Goal: Complete application form

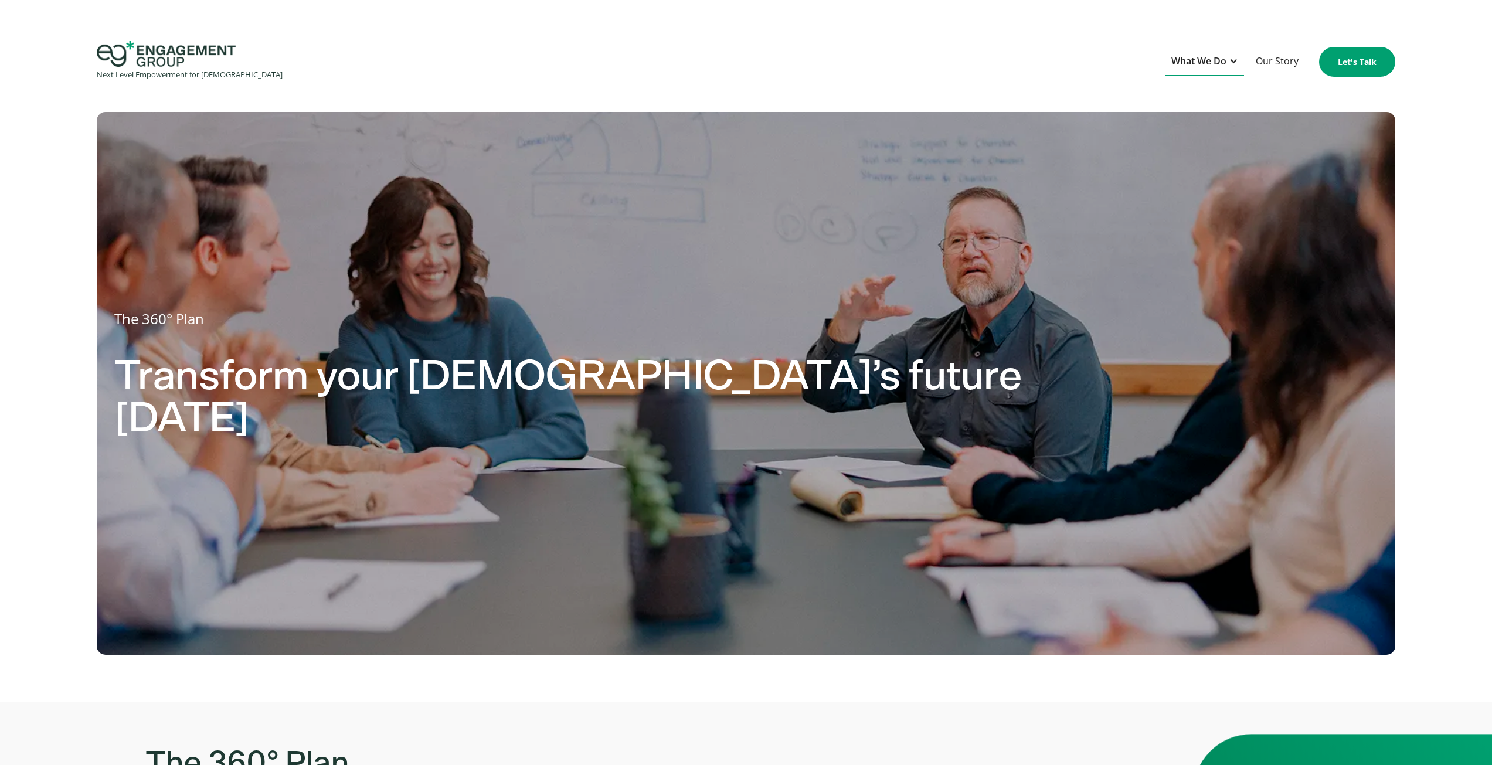
click at [1203, 54] on div "What We Do" at bounding box center [1198, 61] width 55 height 16
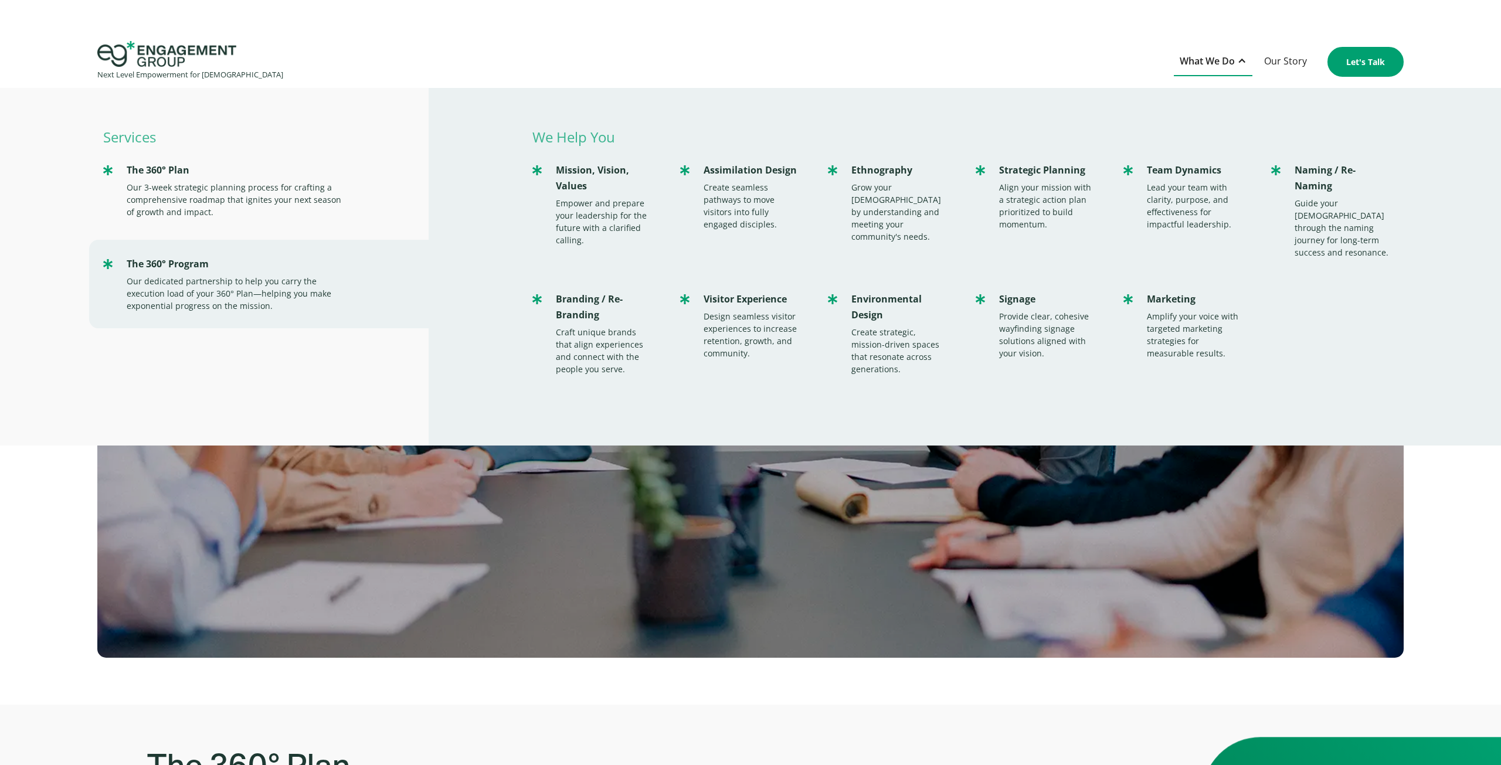
click at [1447, 446] on div "The 360° Plan Transform your church’s future in three weeks" at bounding box center [750, 397] width 1501 height 617
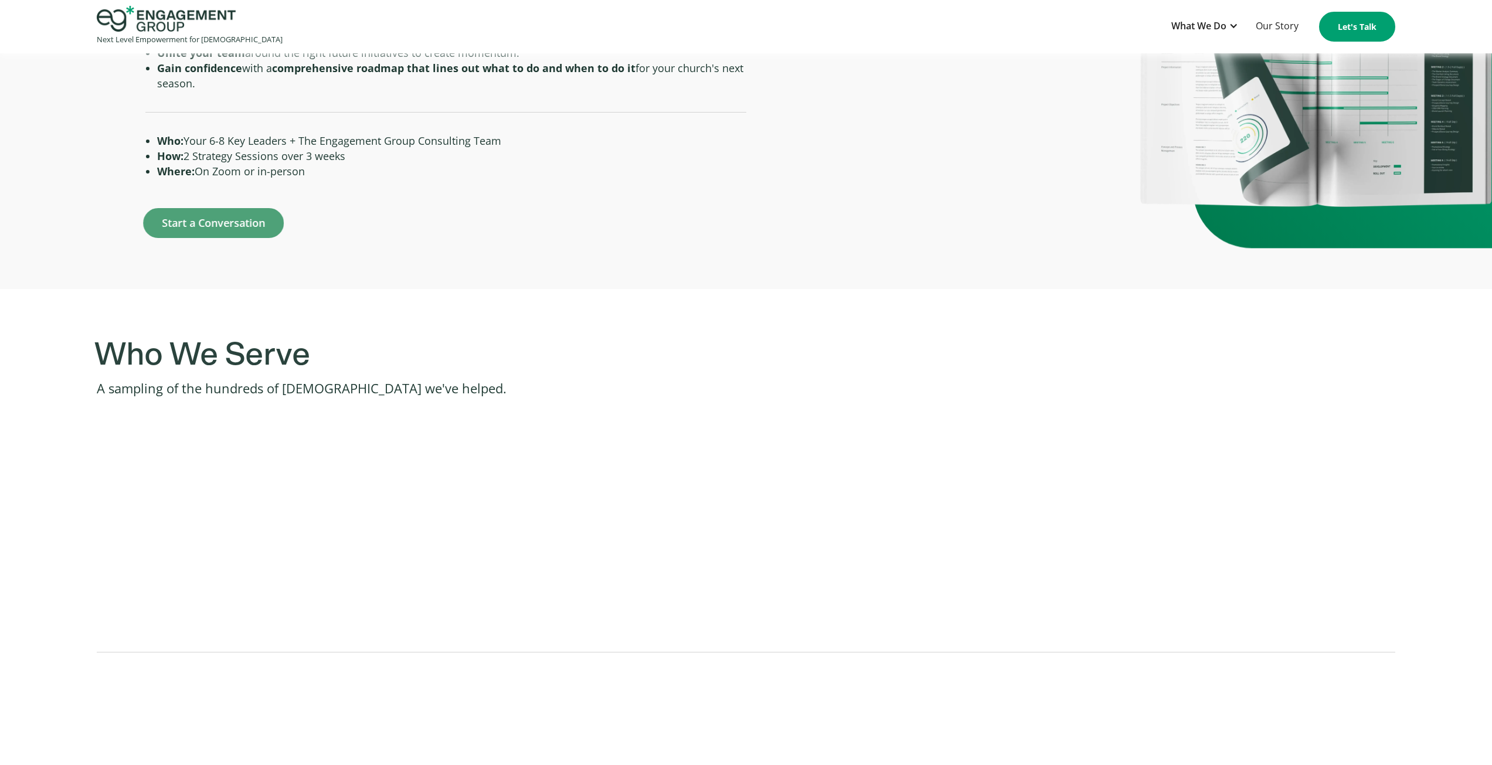
scroll to position [821, 0]
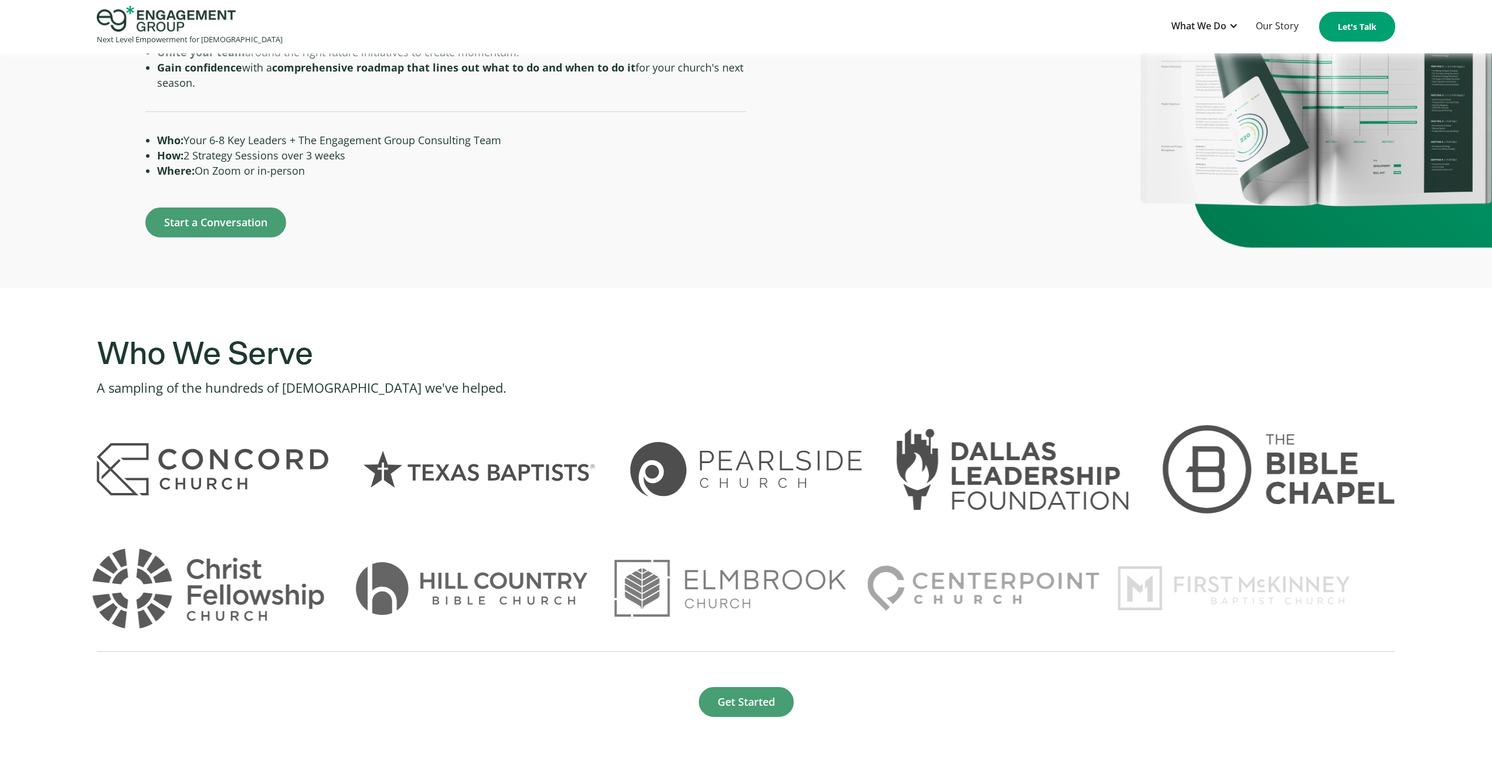
click at [336, 271] on div "The 360° Plan is a combined organizational assessment and strategy to prepare y…" at bounding box center [746, 84] width 1492 height 407
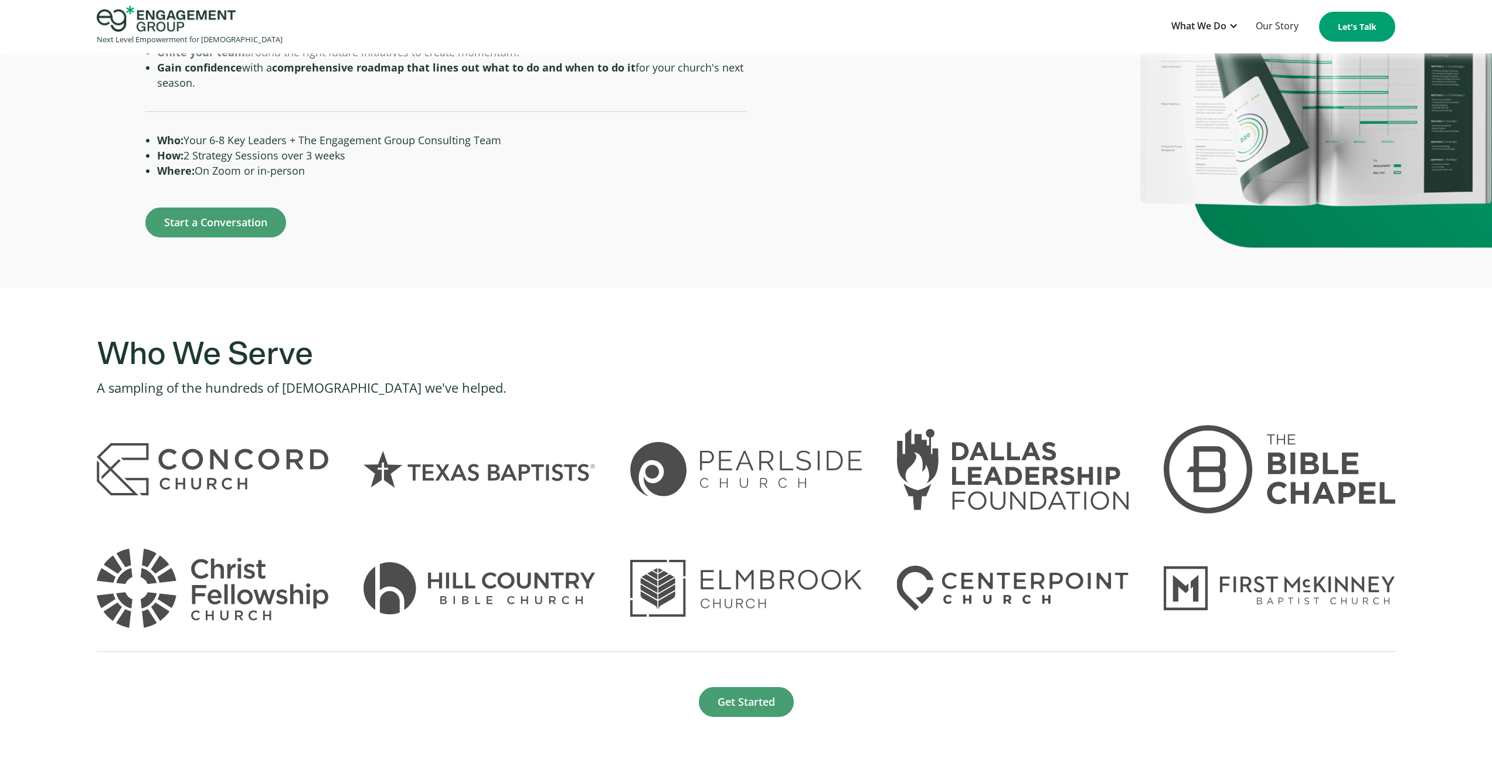
drag, startPoint x: 348, startPoint y: 169, endPoint x: 131, endPoint y: 128, distance: 220.7
click at [131, 125] on div "The 360° Plan is a combined organizational assessment and strategy to prepare y…" at bounding box center [373, 81] width 746 height 314
click at [79, 202] on div "The 360° Plan is a combined organizational assessment and strategy to prepare y…" at bounding box center [373, 81] width 746 height 314
click at [388, 164] on li "Where: On Zoom or in-person" at bounding box center [451, 170] width 589 height 15
click at [234, 220] on link "Start a Conversation" at bounding box center [215, 223] width 141 height 30
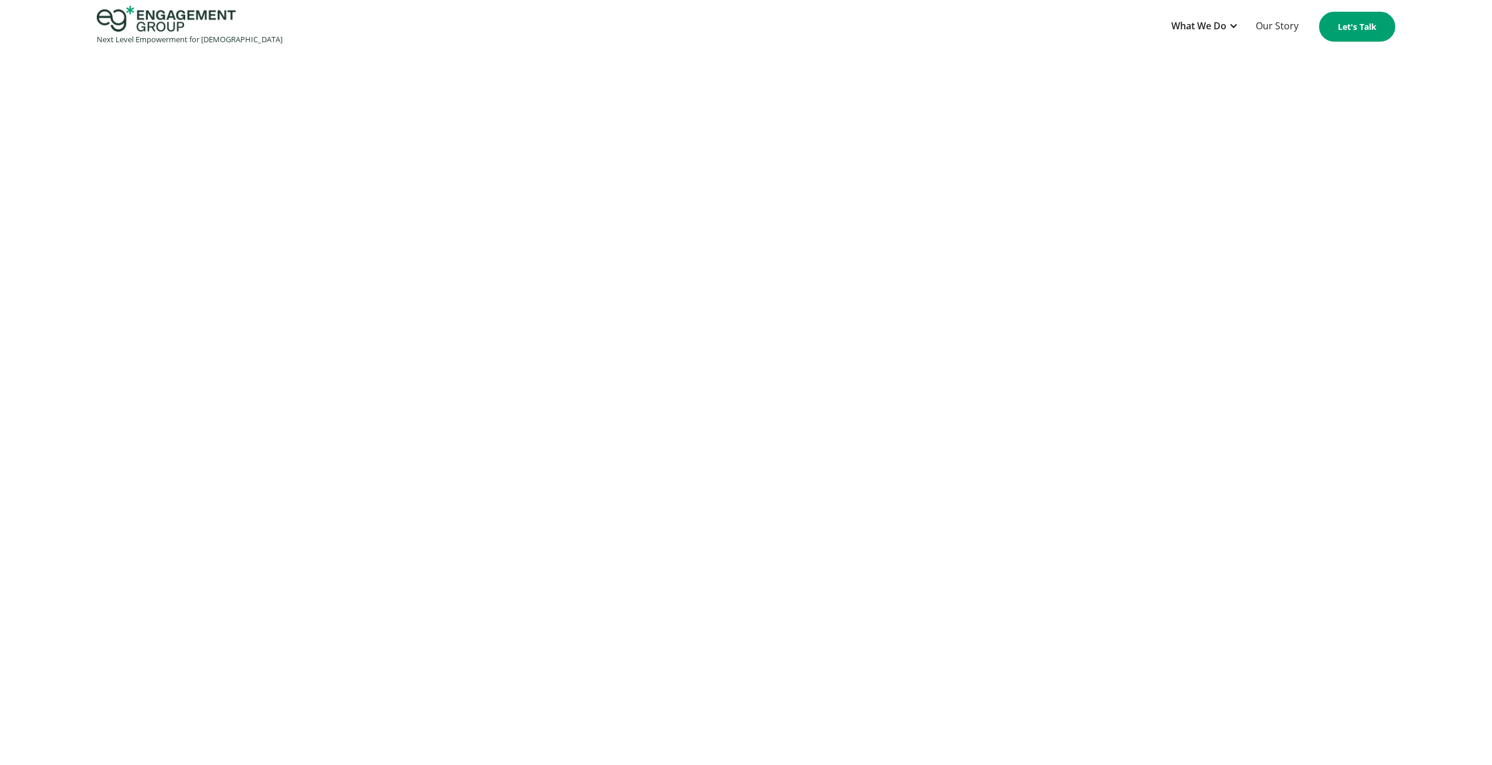
scroll to position [3987, 0]
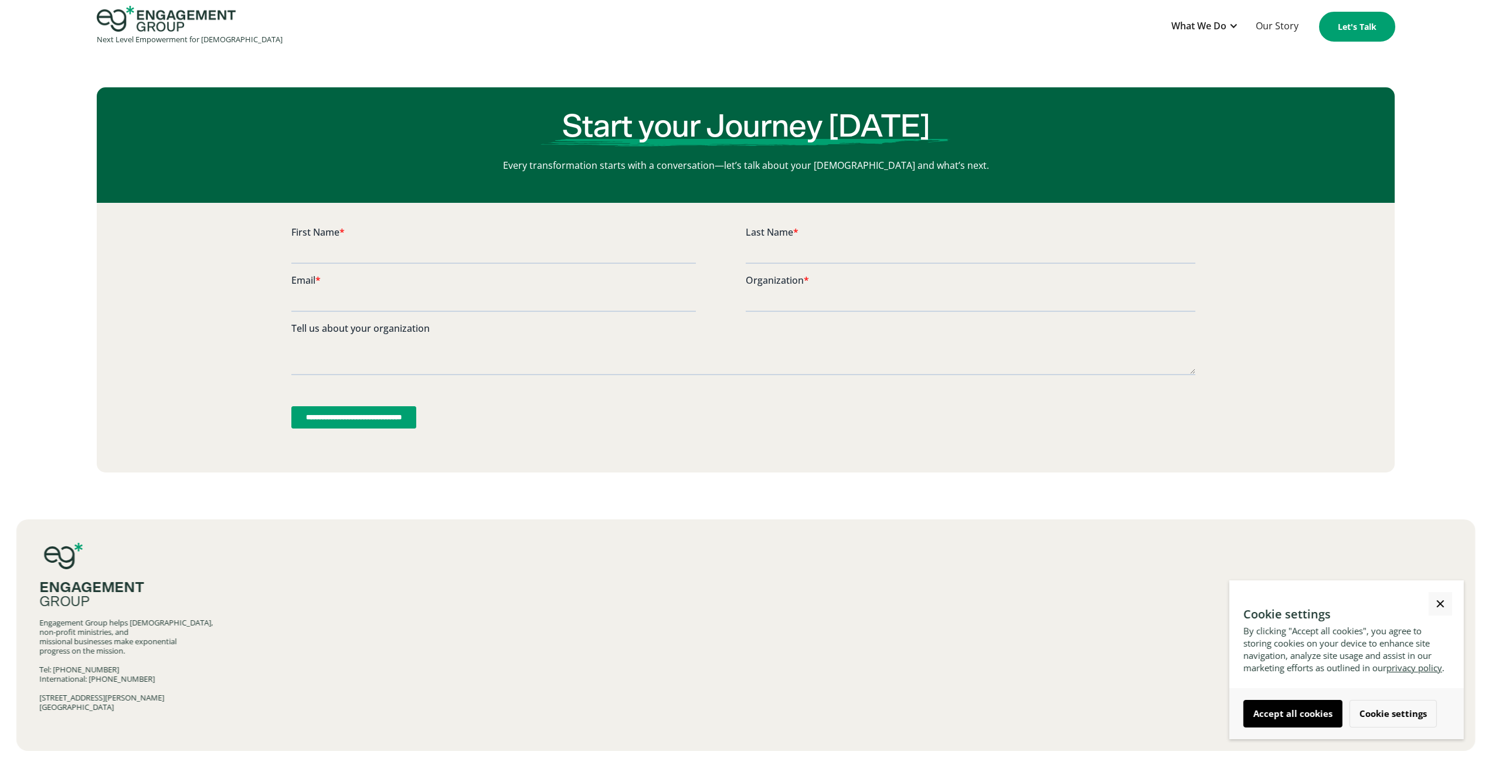
click at [447, 263] on input "First Name *" at bounding box center [493, 251] width 404 height 23
type input "*********"
type input "*****"
type input "**********"
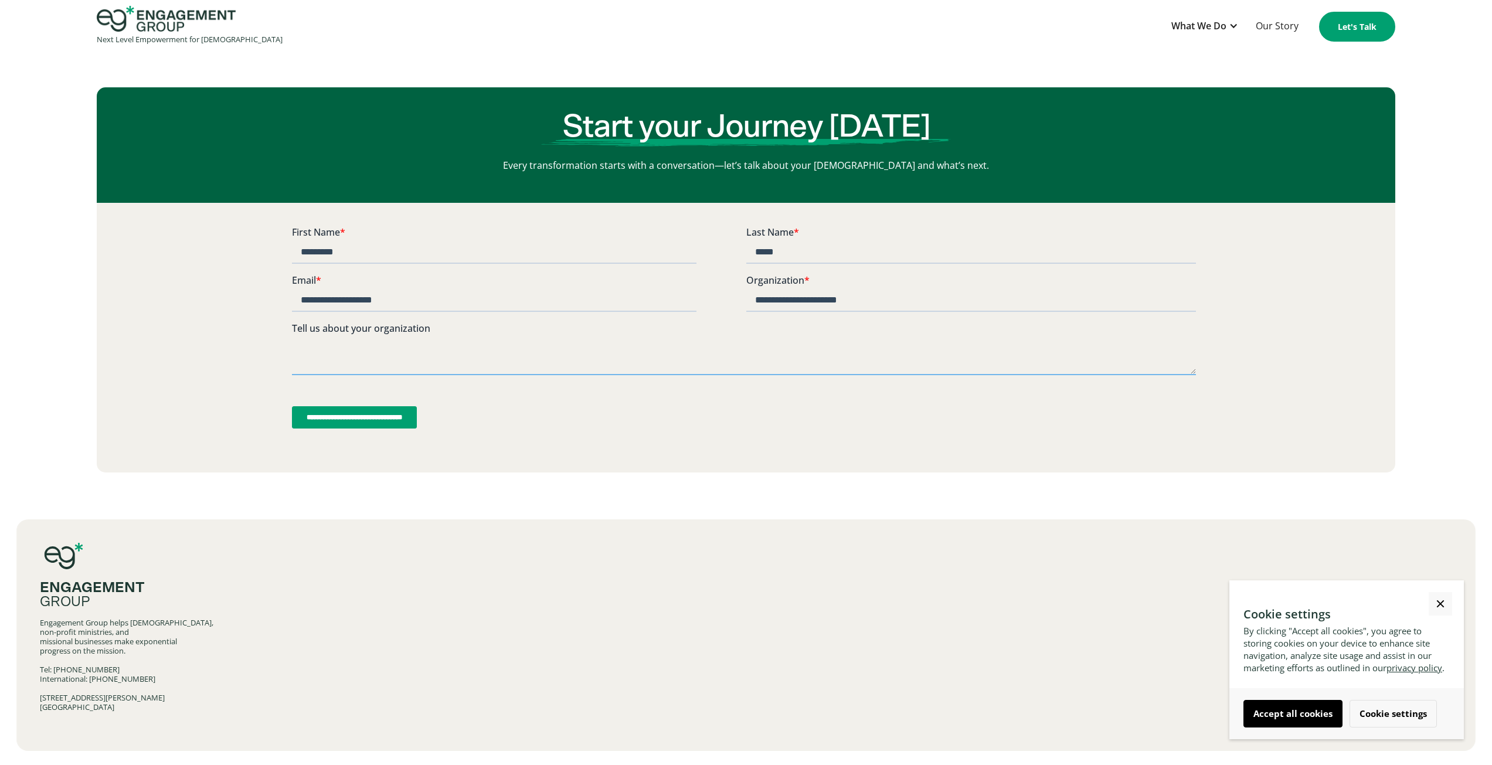
click at [464, 338] on textarea "Tell us about your organization" at bounding box center [743, 355] width 904 height 39
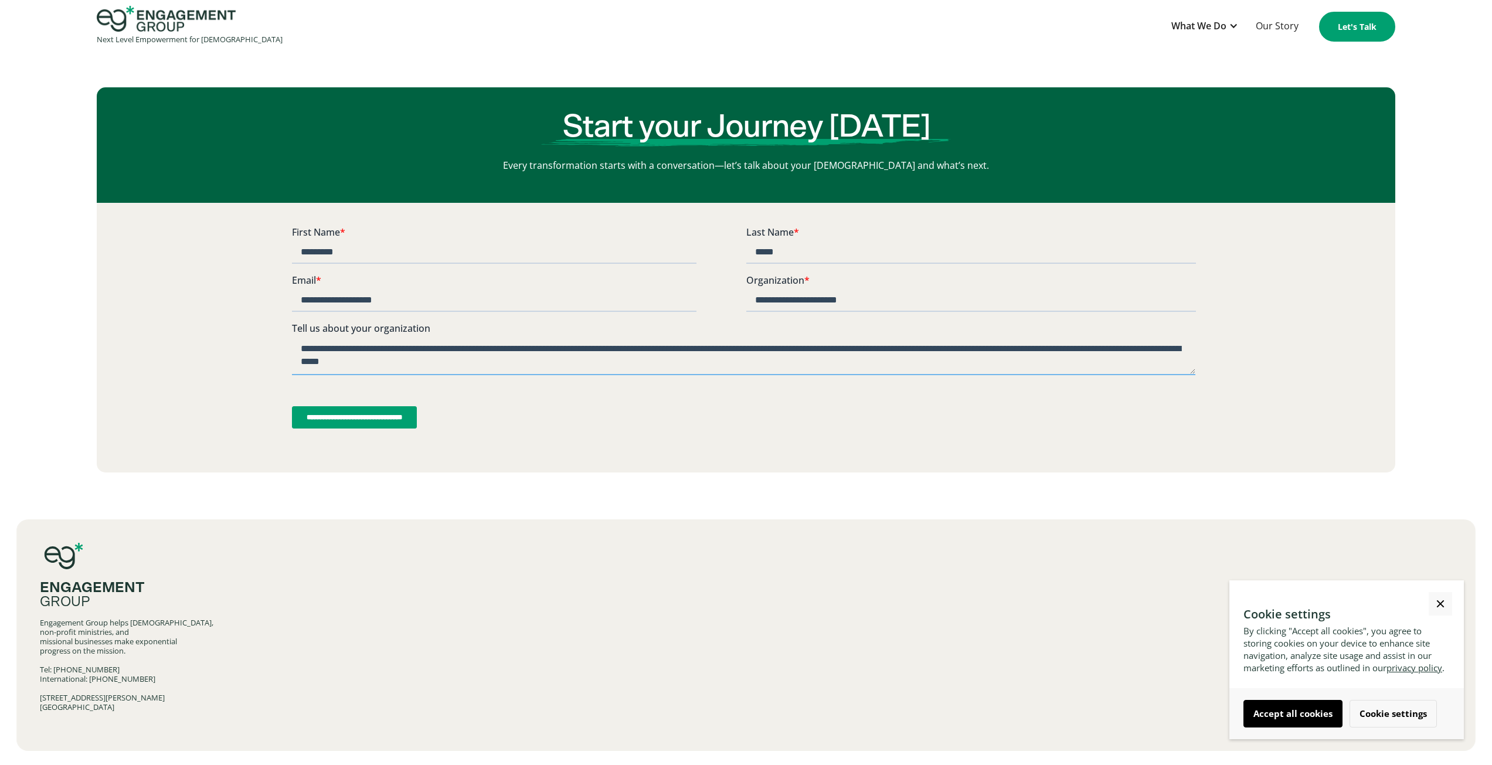
click at [869, 361] on textarea "**********" at bounding box center [742, 355] width 903 height 39
click at [857, 364] on textarea "**********" at bounding box center [742, 355] width 903 height 39
click at [919, 362] on textarea "**********" at bounding box center [742, 355] width 903 height 39
click at [623, 362] on textarea "**********" at bounding box center [742, 355] width 903 height 39
click at [603, 356] on textarea "**********" at bounding box center [742, 355] width 903 height 39
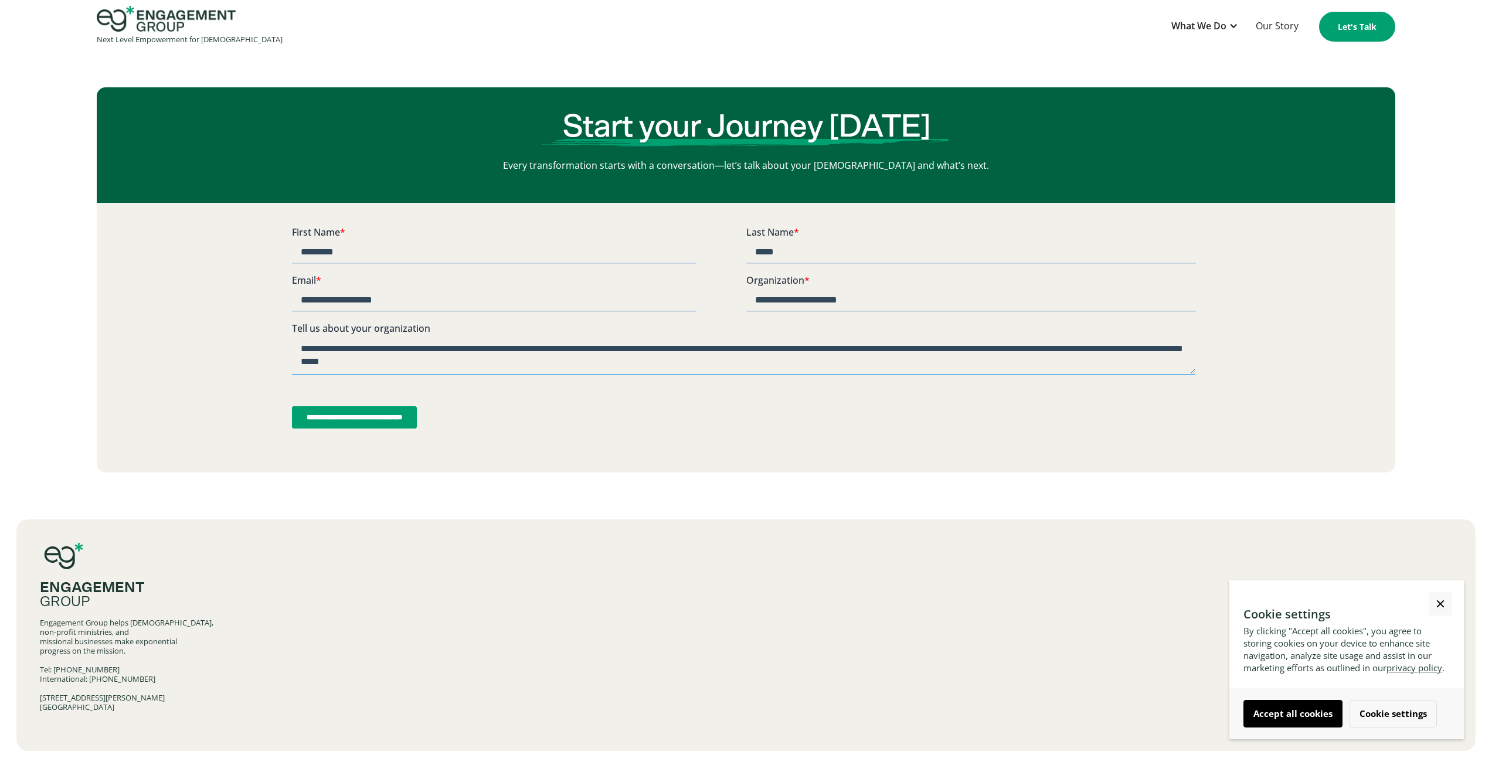
drag, startPoint x: 618, startPoint y: 365, endPoint x: 432, endPoint y: 365, distance: 186.4
click at [432, 365] on textarea "**********" at bounding box center [742, 355] width 903 height 39
type textarea "**********"
click at [1443, 601] on link "Close Cookie Popup" at bounding box center [1439, 603] width 23 height 23
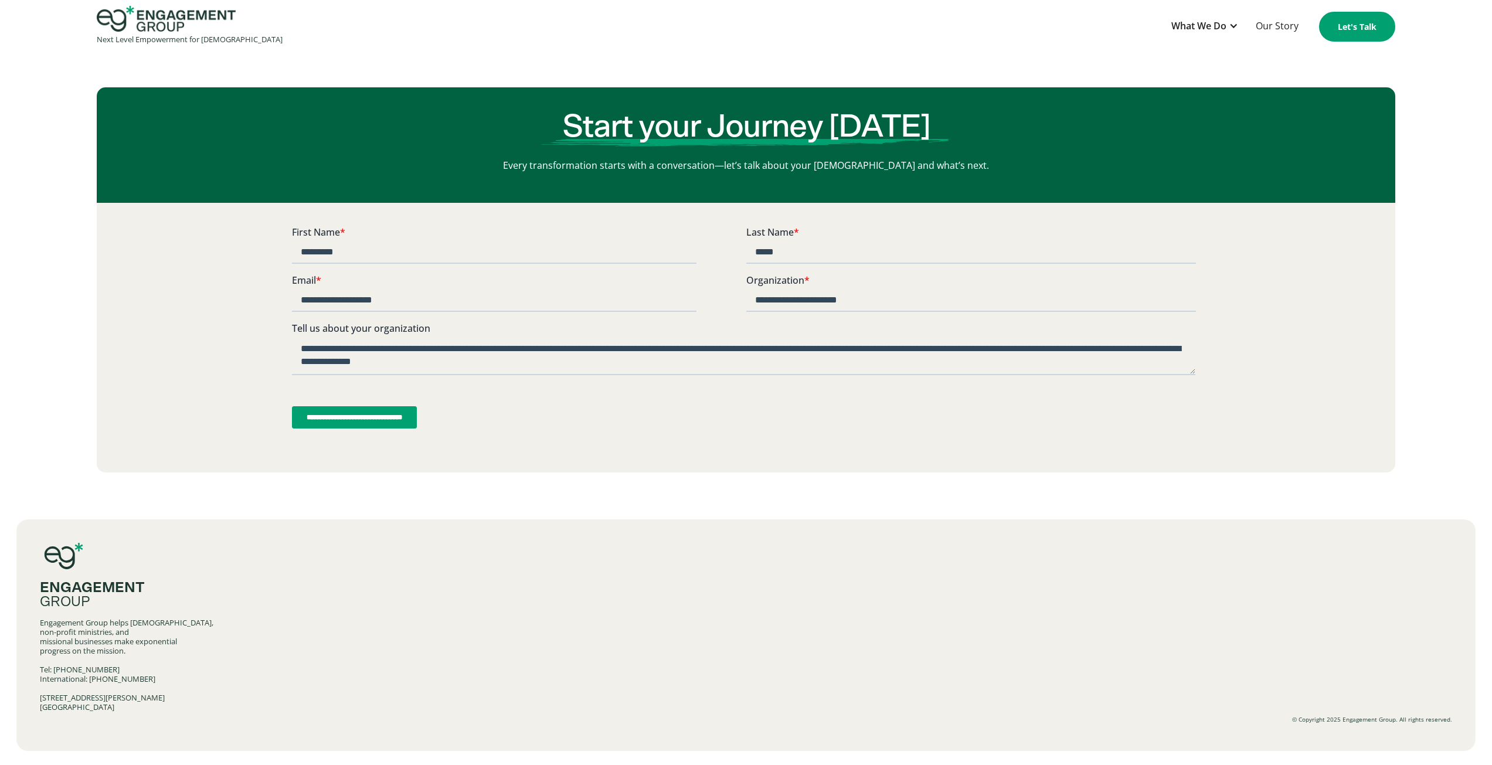
click at [346, 417] on input "**********" at bounding box center [353, 417] width 125 height 22
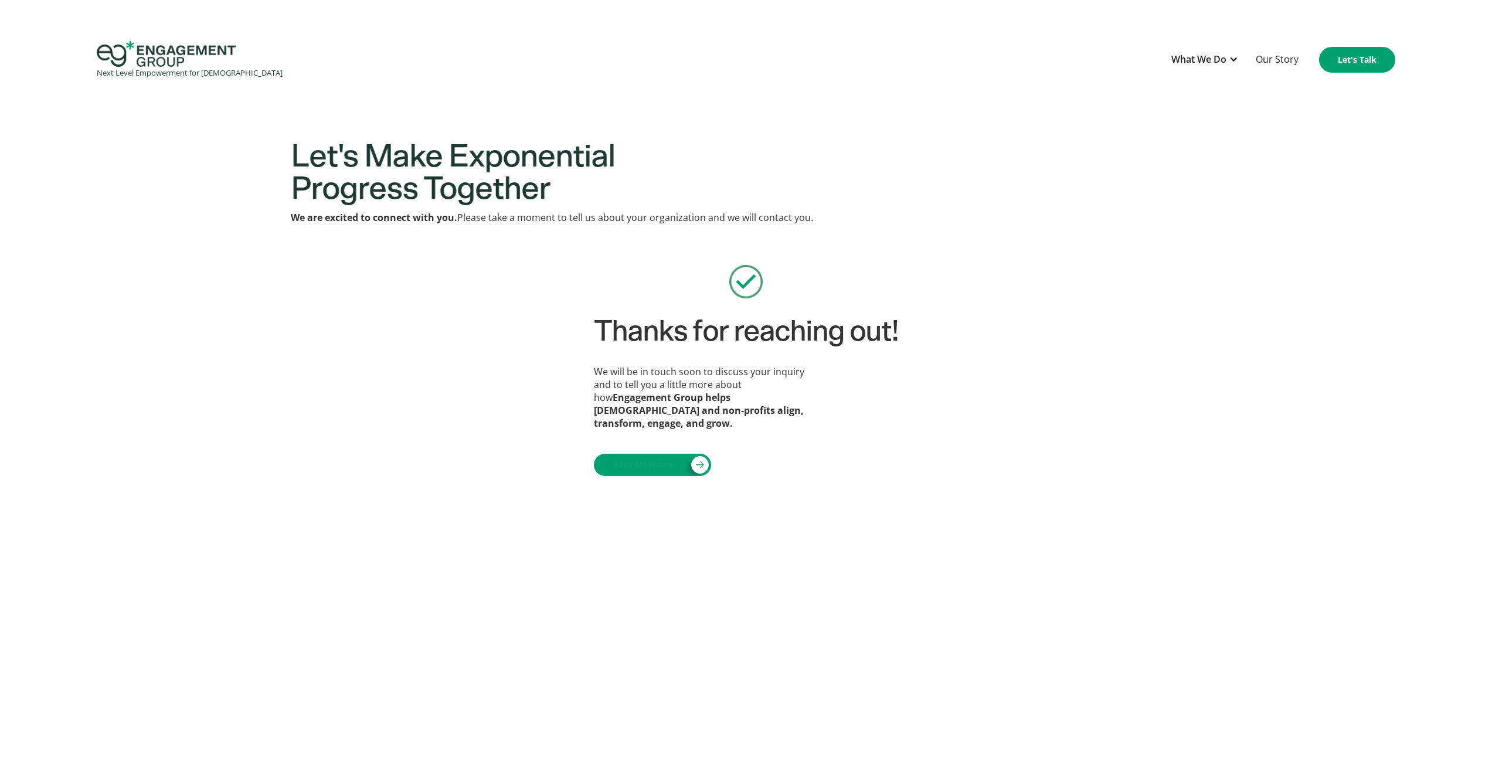
click at [846, 379] on div "Thanks for reaching out! We will be in touch soon to discuss your inquiry and t…" at bounding box center [746, 376] width 305 height 222
click at [128, 52] on img "home" at bounding box center [166, 54] width 139 height 26
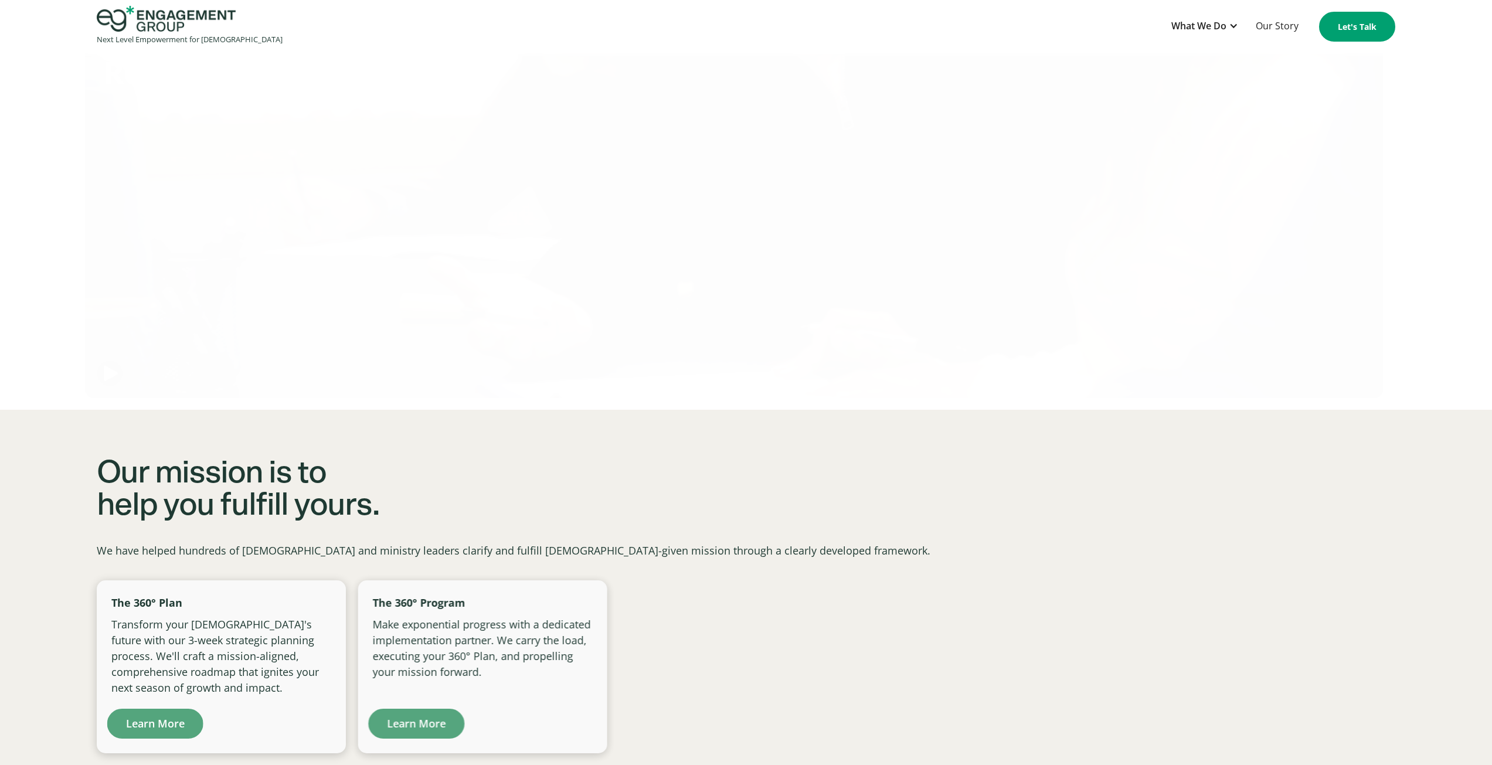
scroll to position [996, 0]
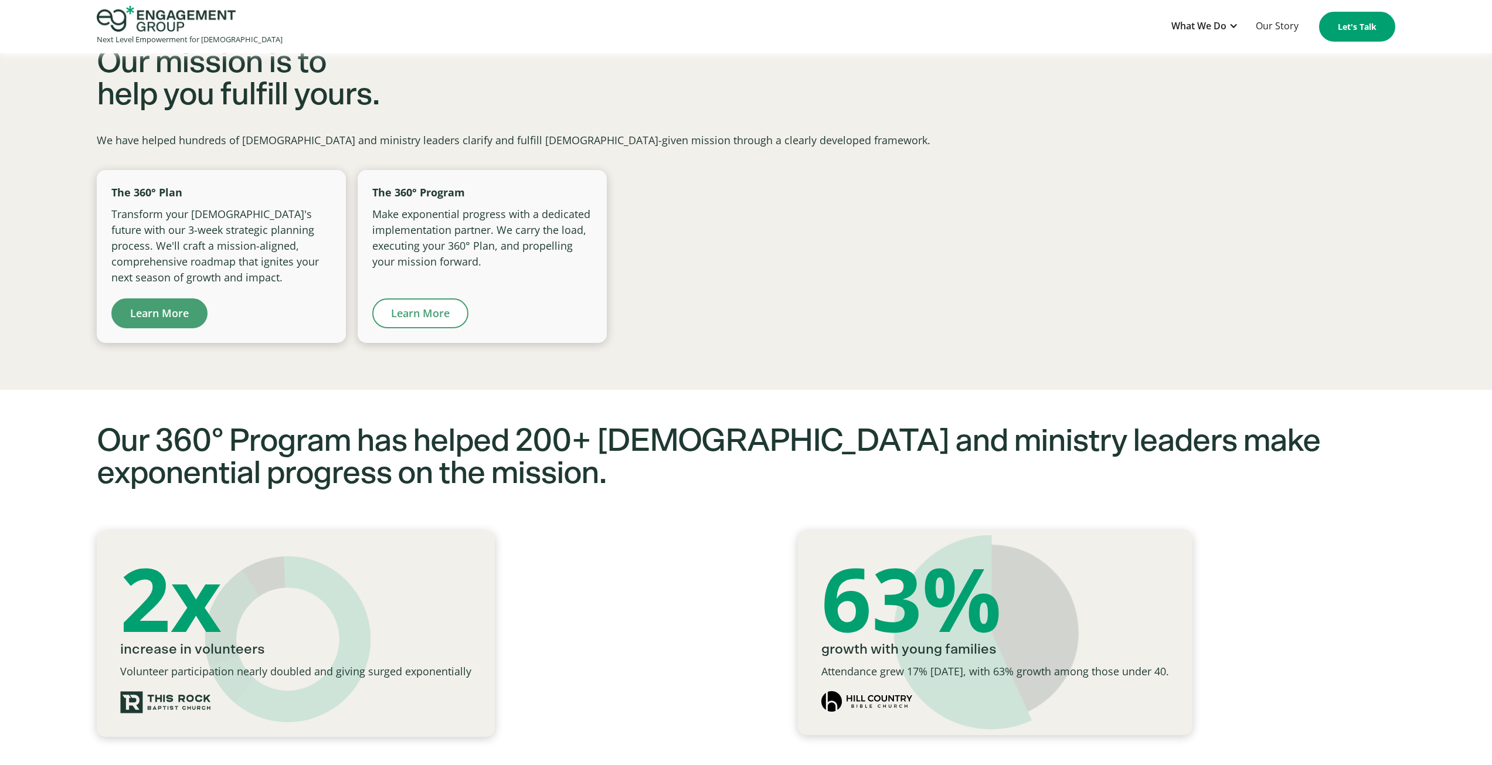
click at [434, 312] on link "Learn More" at bounding box center [420, 313] width 96 height 30
click at [174, 304] on link "Learn More" at bounding box center [159, 313] width 96 height 30
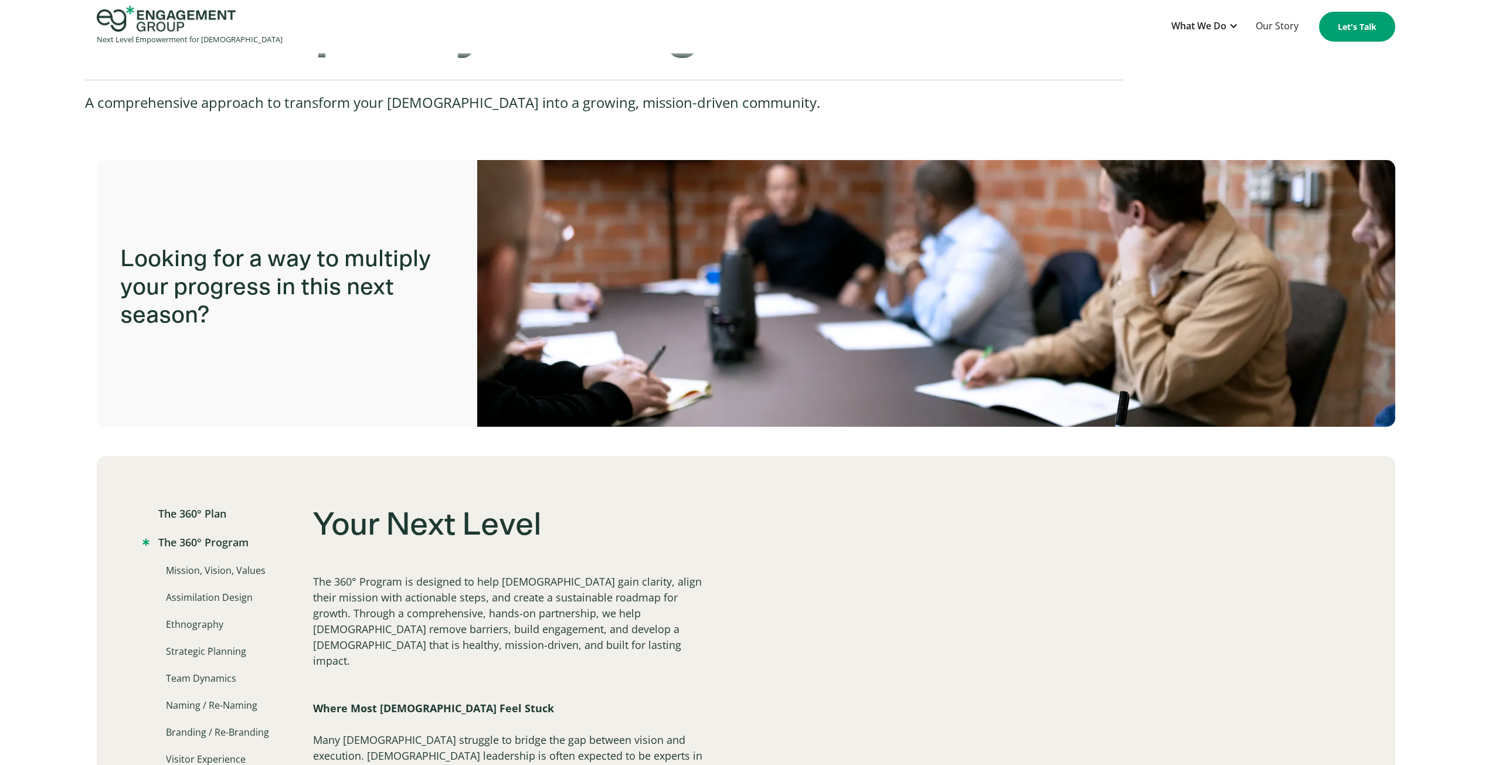
scroll to position [59, 0]
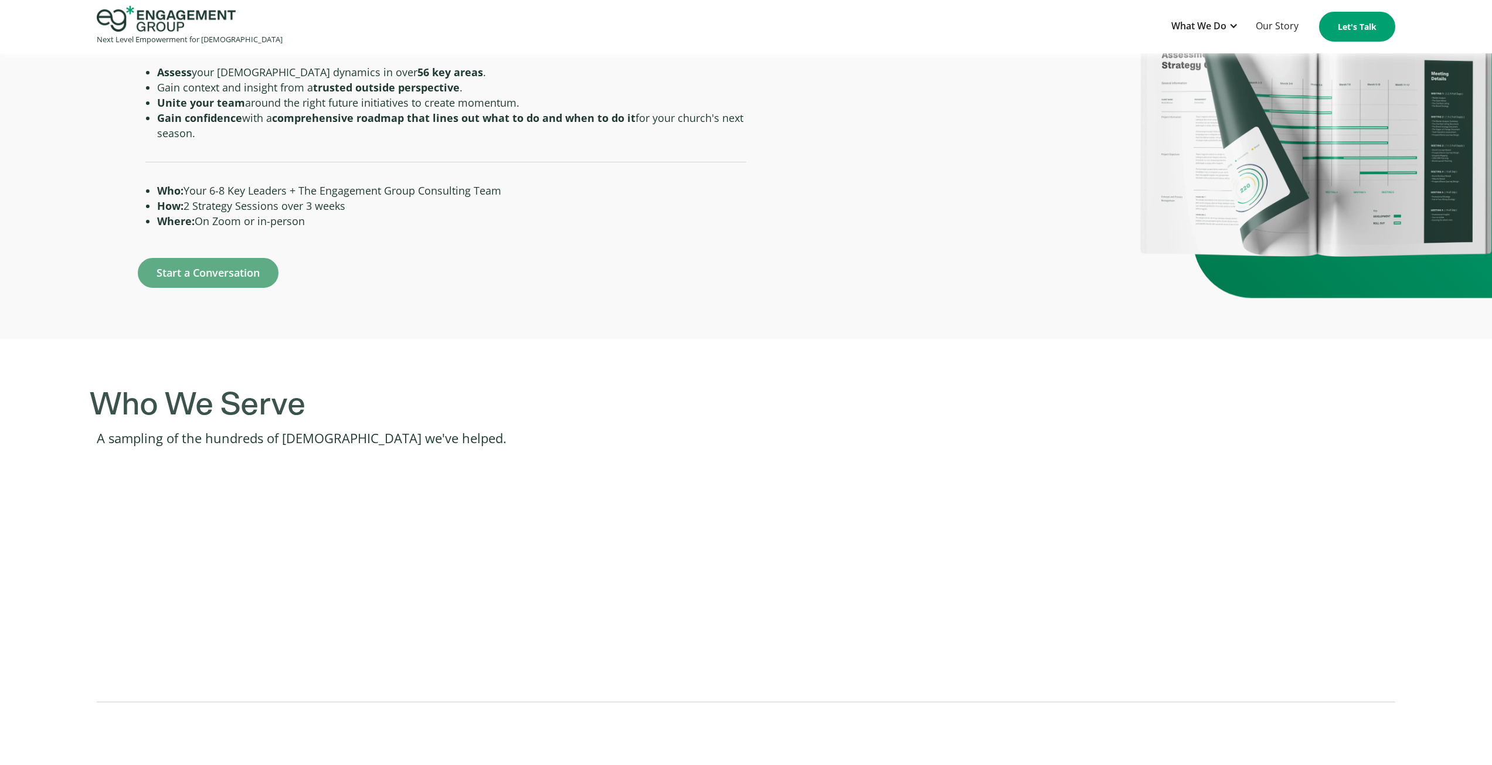
scroll to position [703, 0]
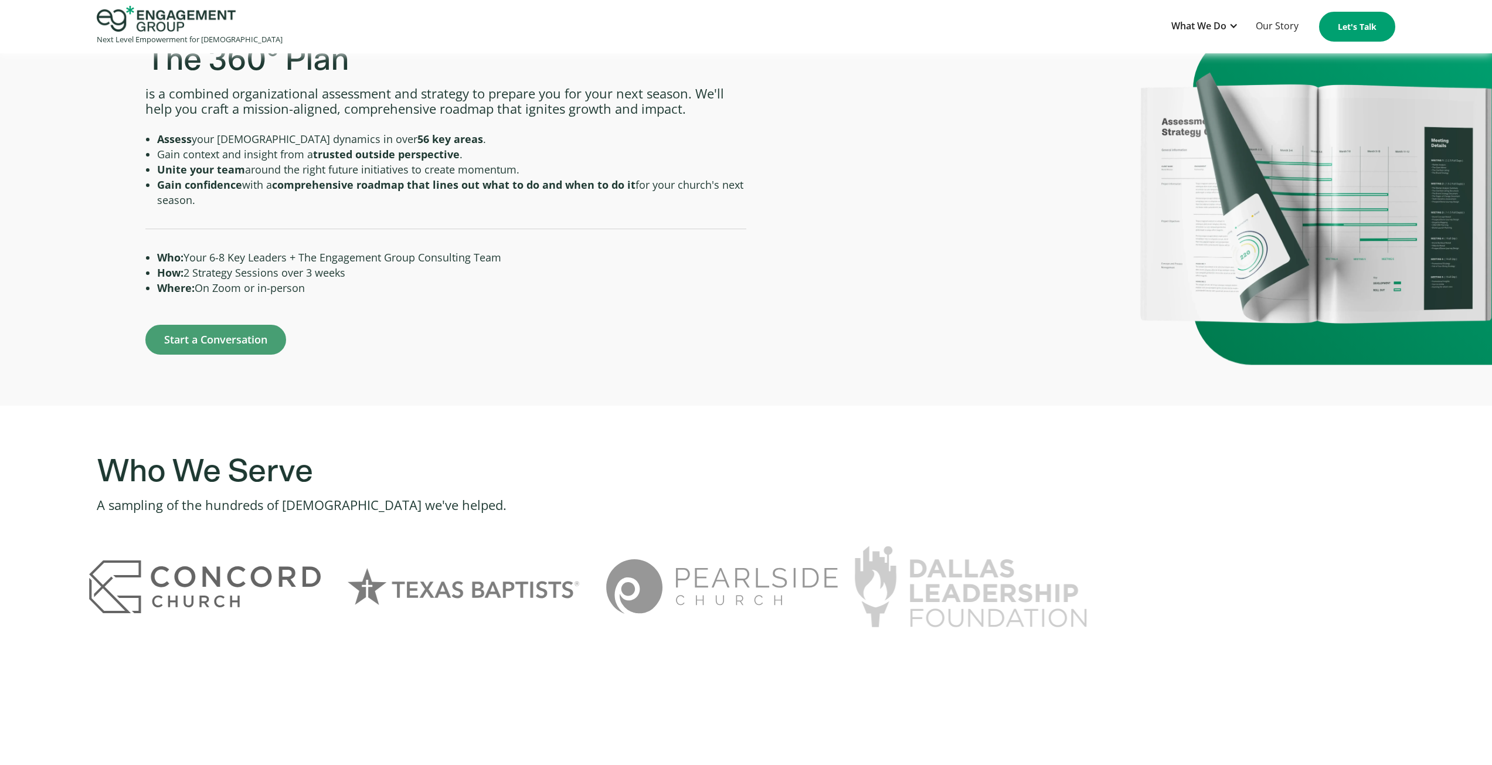
click at [483, 315] on div at bounding box center [445, 312] width 600 height 23
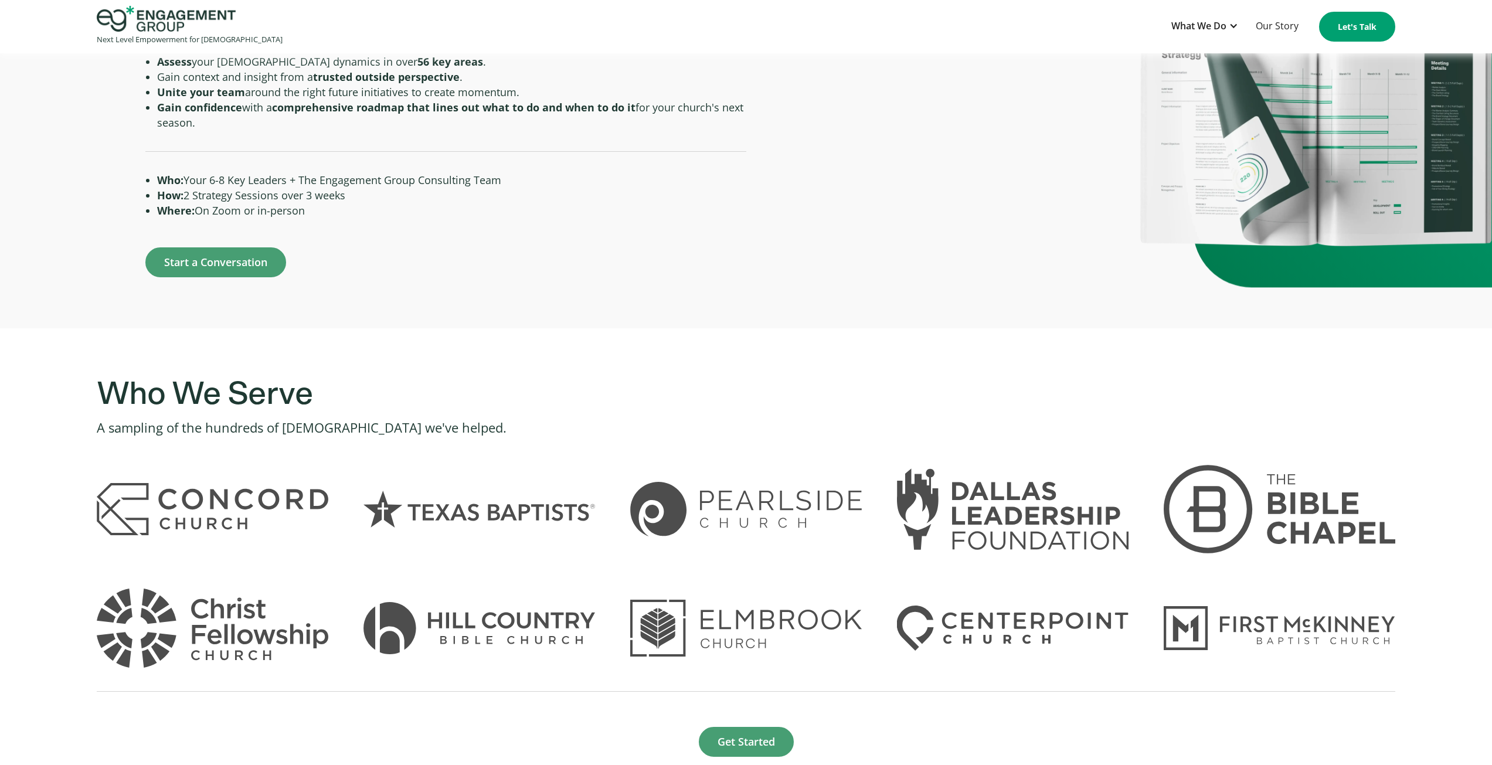
scroll to position [762, 0]
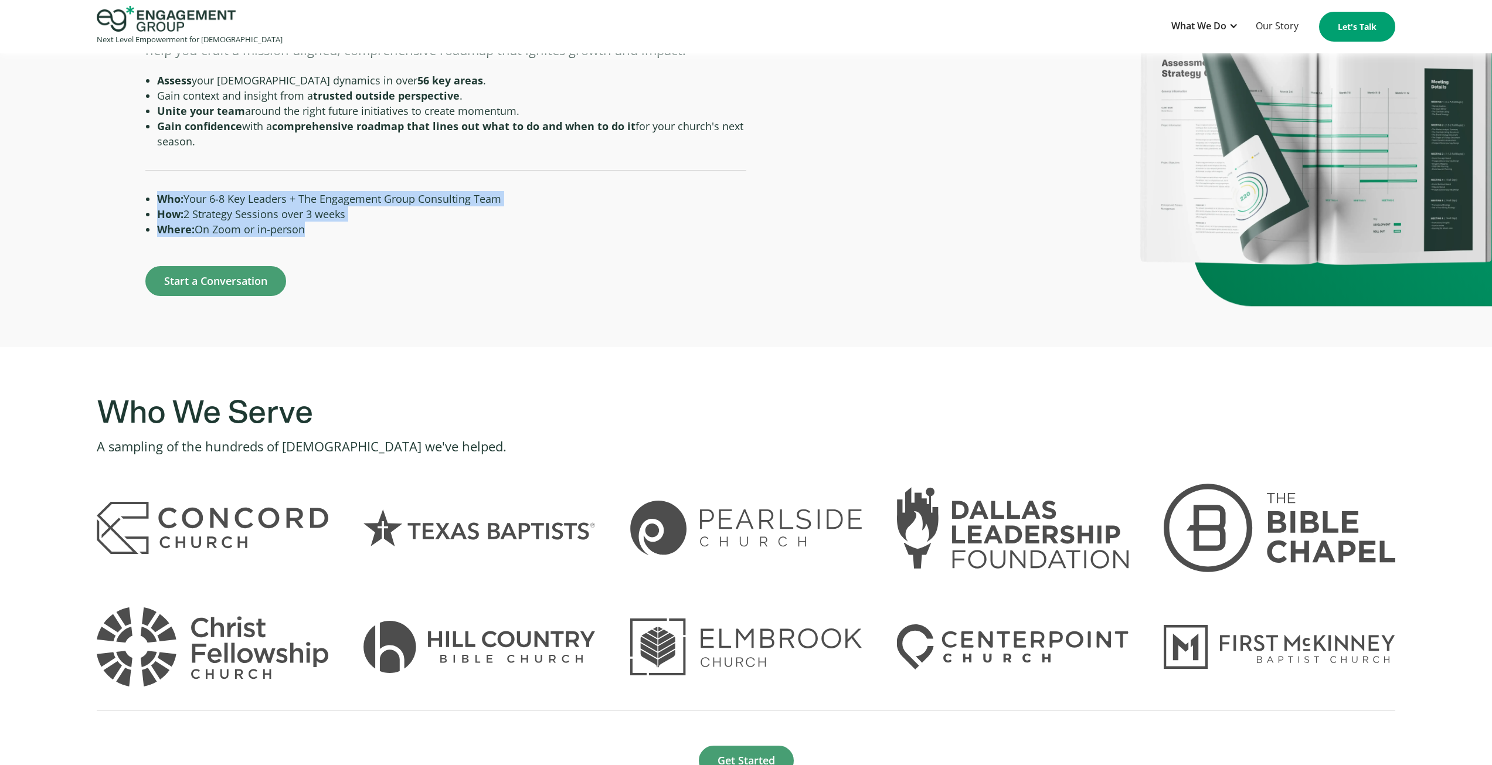
drag, startPoint x: 424, startPoint y: 241, endPoint x: 115, endPoint y: 196, distance: 312.2
click at [117, 194] on div "The 360° Plan is a combined organizational assessment and strategy to prepare y…" at bounding box center [373, 139] width 746 height 314
click at [115, 196] on div "The 360° Plan is a combined organizational assessment and strategy to prepare y…" at bounding box center [373, 139] width 746 height 314
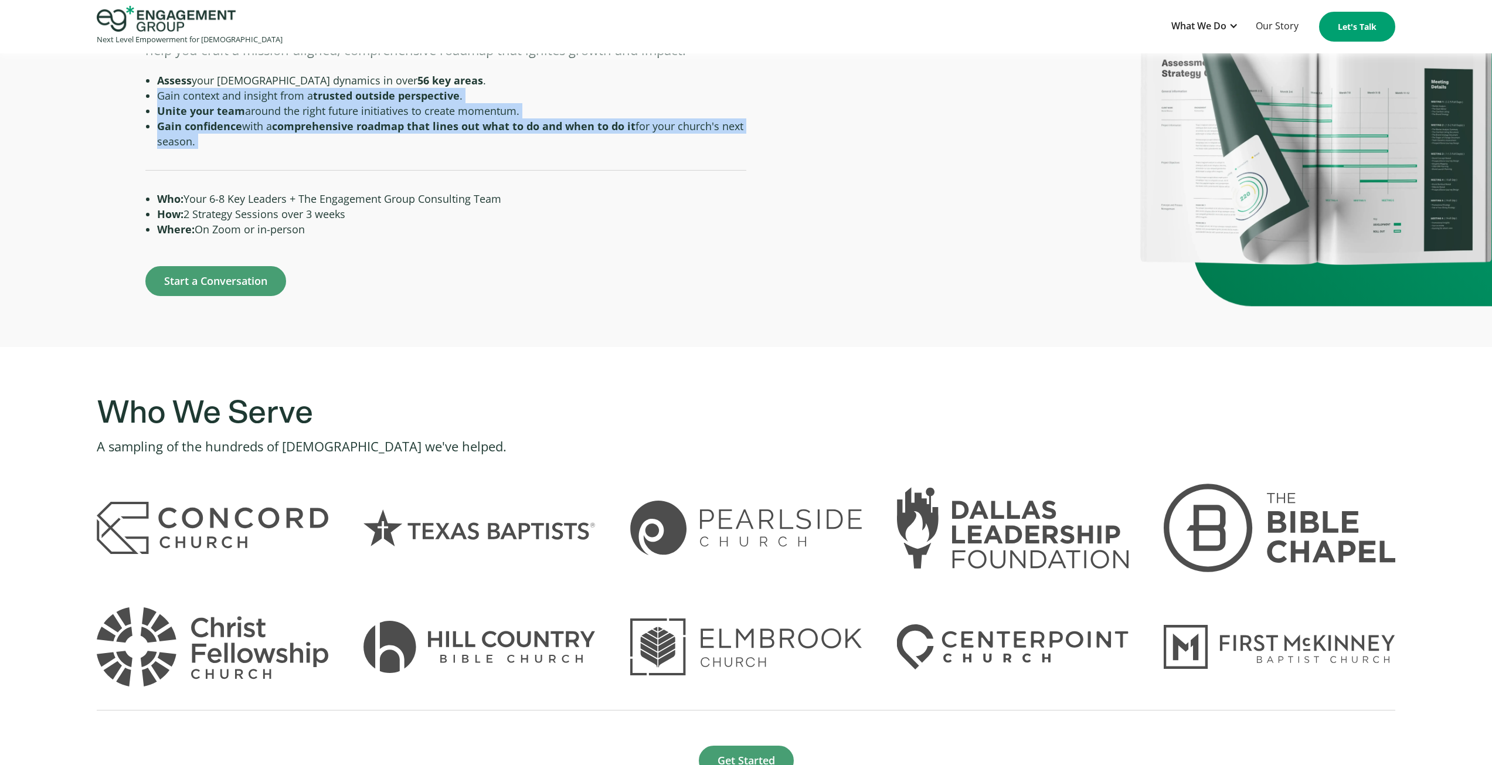
drag, startPoint x: 232, startPoint y: 153, endPoint x: 166, endPoint y: 152, distance: 65.7
click at [135, 98] on div "The 360° Plan is a combined organizational assessment and strategy to prepare y…" at bounding box center [373, 139] width 746 height 314
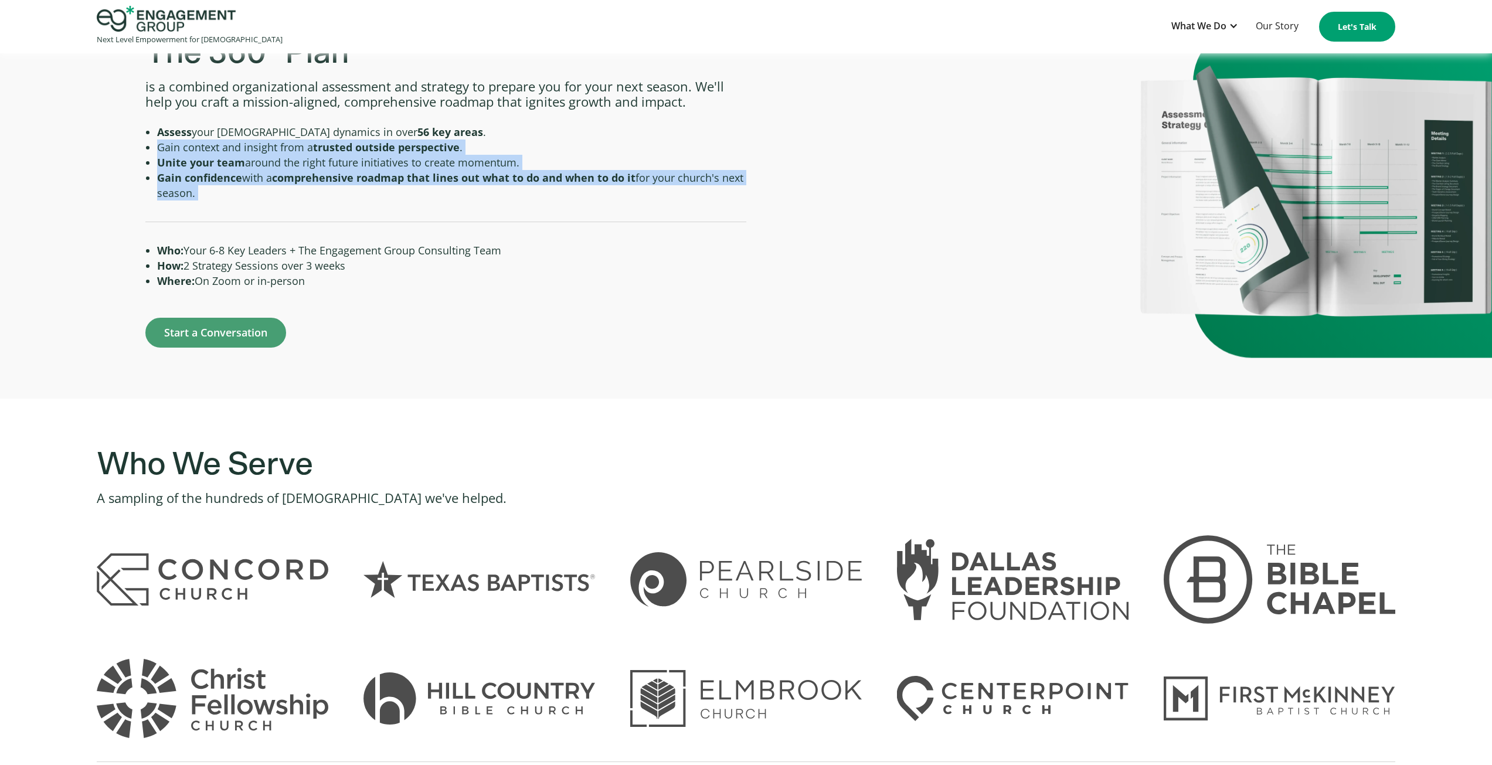
scroll to position [645, 0]
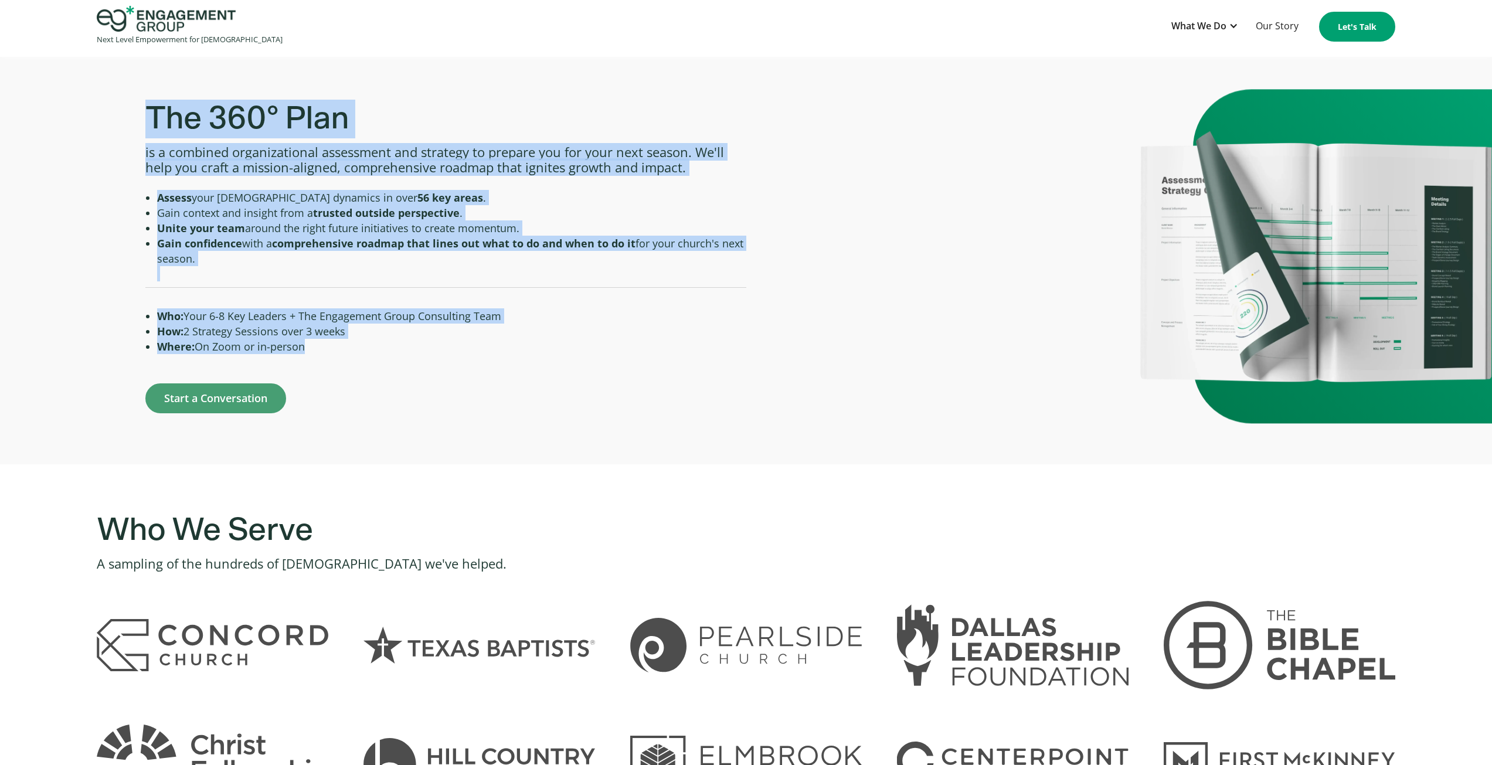
drag, startPoint x: 143, startPoint y: 114, endPoint x: 349, endPoint y: 359, distance: 320.3
click at [349, 359] on div "The 360° Plan is a combined organizational assessment and strategy to prepare y…" at bounding box center [373, 257] width 746 height 314
click at [351, 363] on div at bounding box center [445, 371] width 600 height 23
drag, startPoint x: 342, startPoint y: 358, endPoint x: 45, endPoint y: 133, distance: 372.0
click at [45, 133] on div "The 360° Plan is a combined organizational assessment and strategy to prepare y…" at bounding box center [373, 257] width 746 height 314
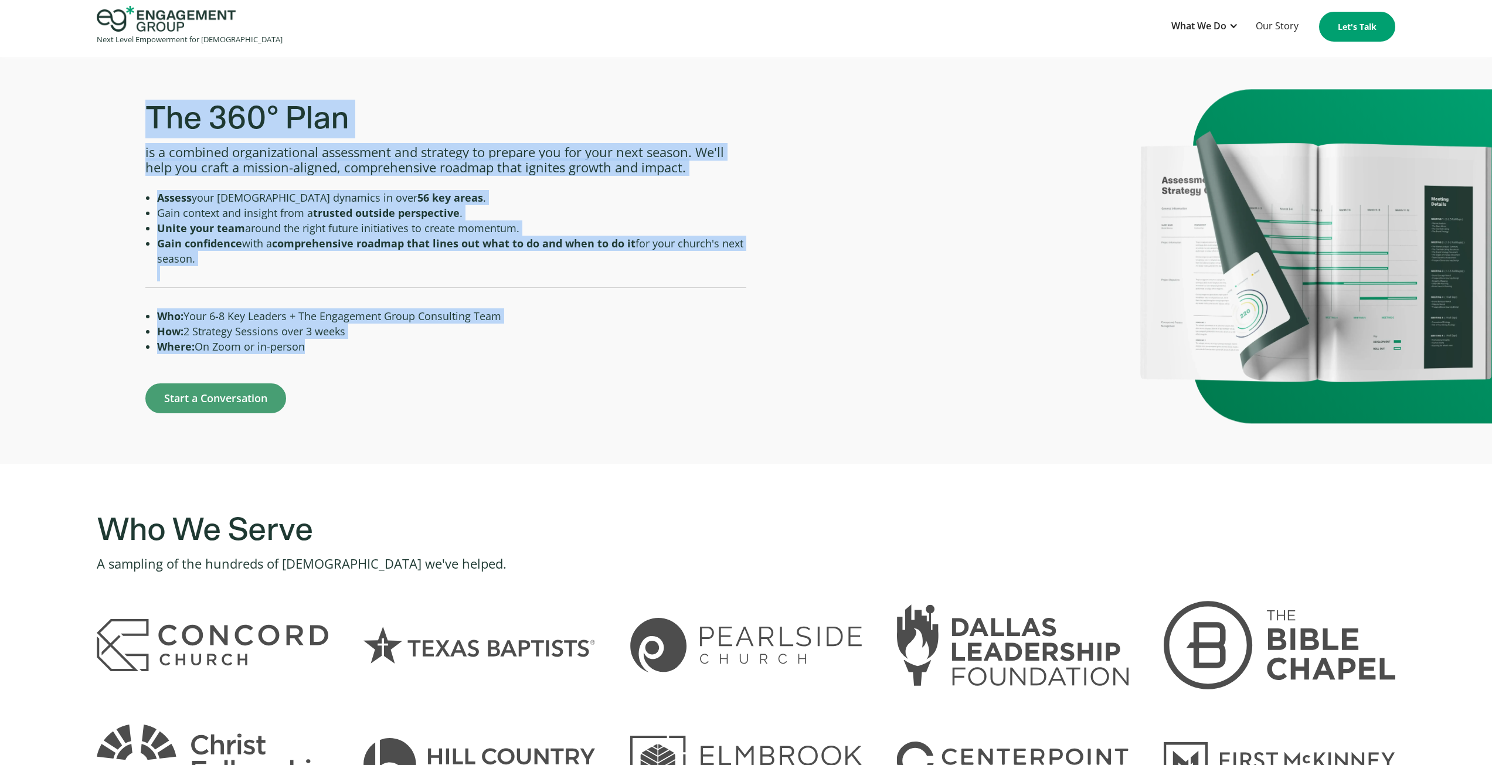
click at [36, 134] on div "The 360° Plan is a combined organizational assessment and strategy to prepare y…" at bounding box center [373, 257] width 746 height 314
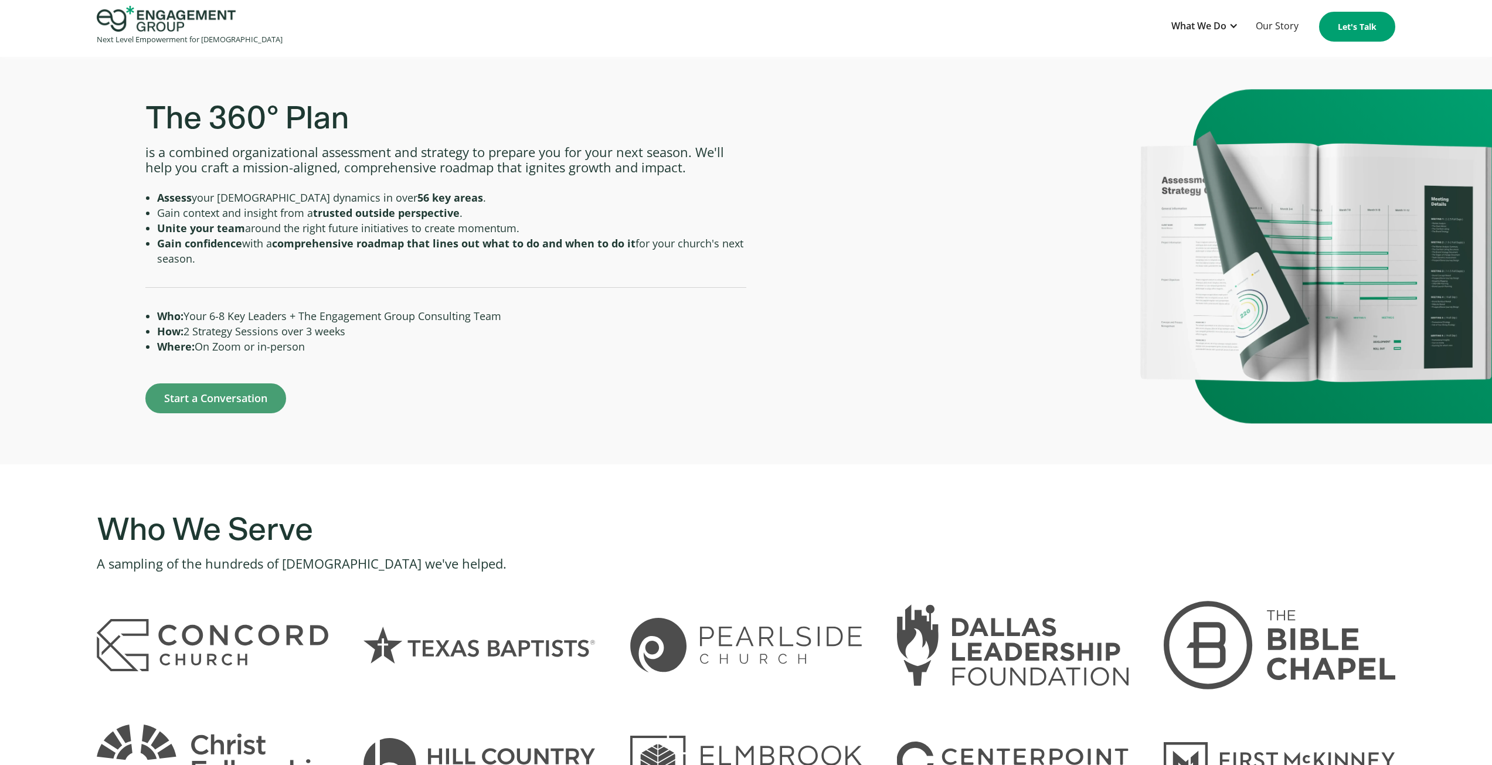
drag, startPoint x: 146, startPoint y: 123, endPoint x: 373, endPoint y: 349, distance: 320.4
click at [373, 349] on div "The 360° Plan is a combined organizational assessment and strategy to prepare y…" at bounding box center [445, 257] width 600 height 314
click at [370, 348] on li "Where: On Zoom or in-person" at bounding box center [451, 346] width 589 height 15
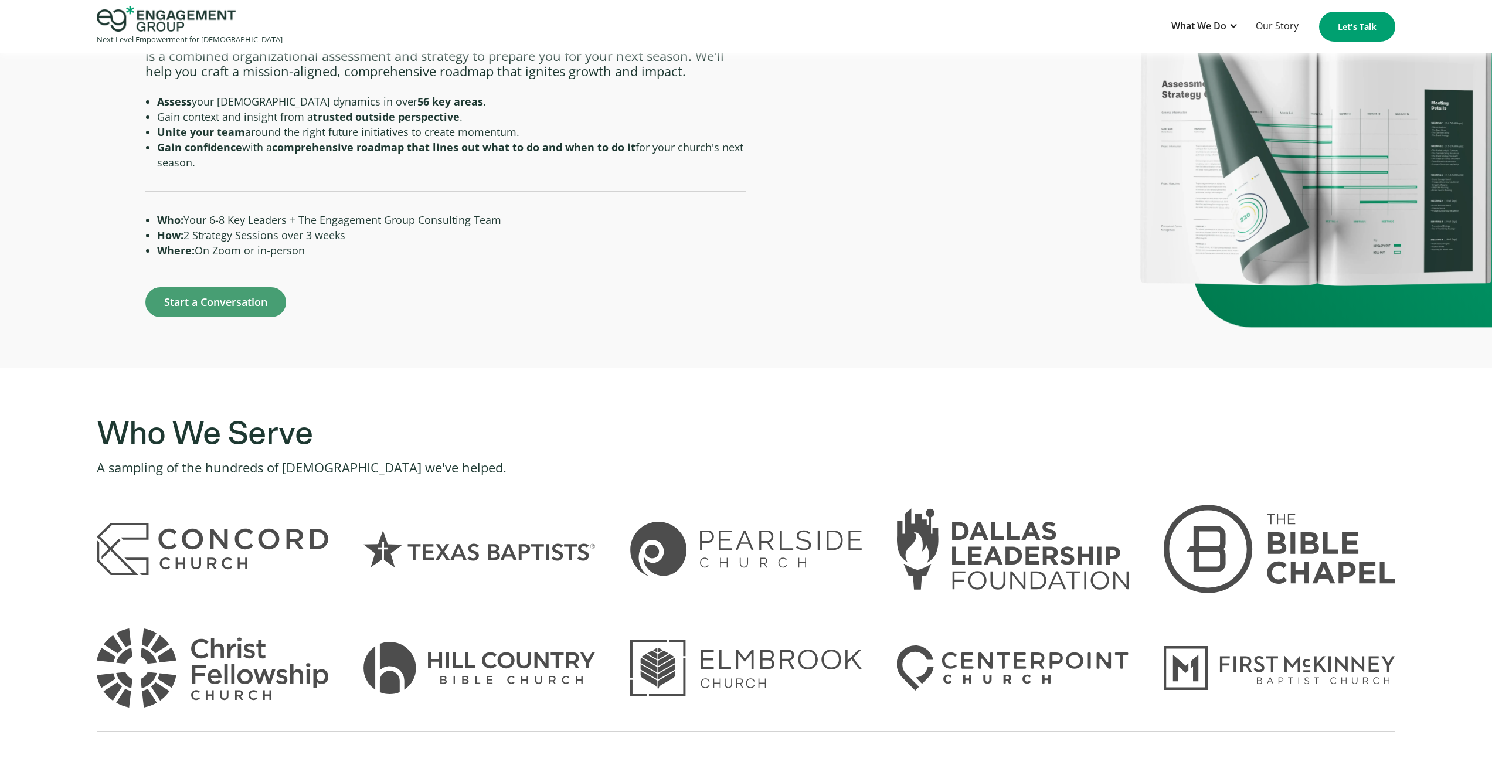
scroll to position [821, 0]
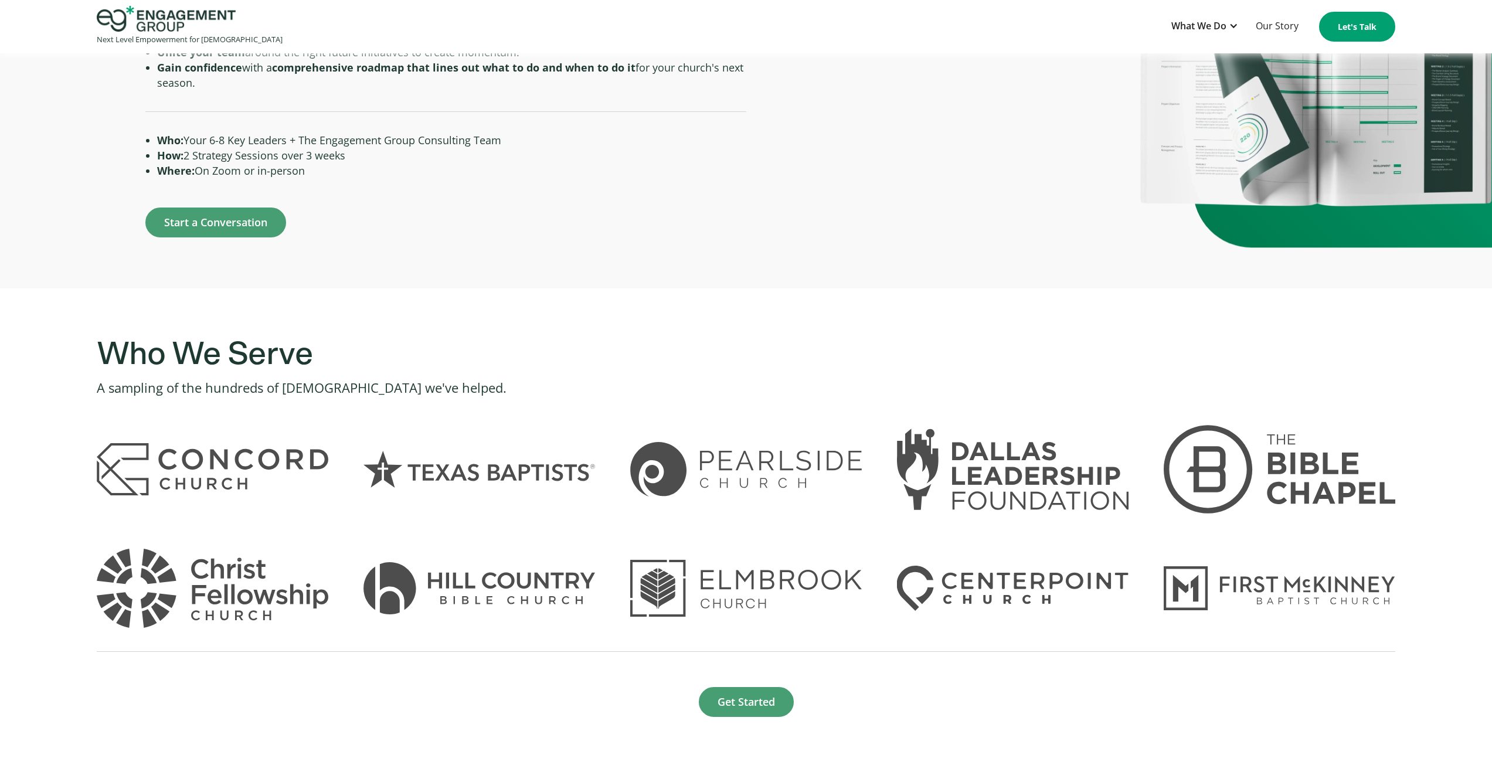
click at [201, 589] on img at bounding box center [213, 589] width 232 height 80
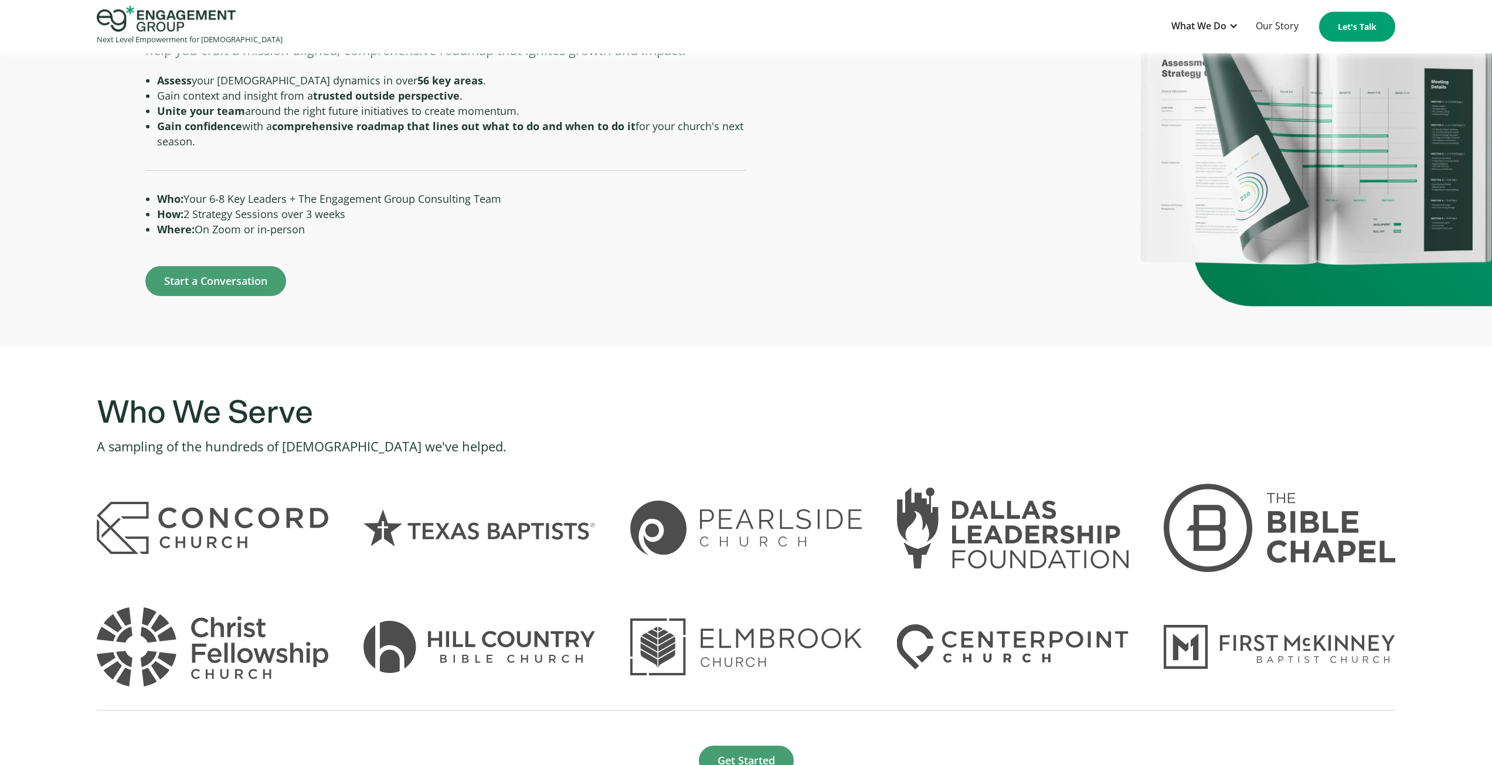
scroll to position [410, 0]
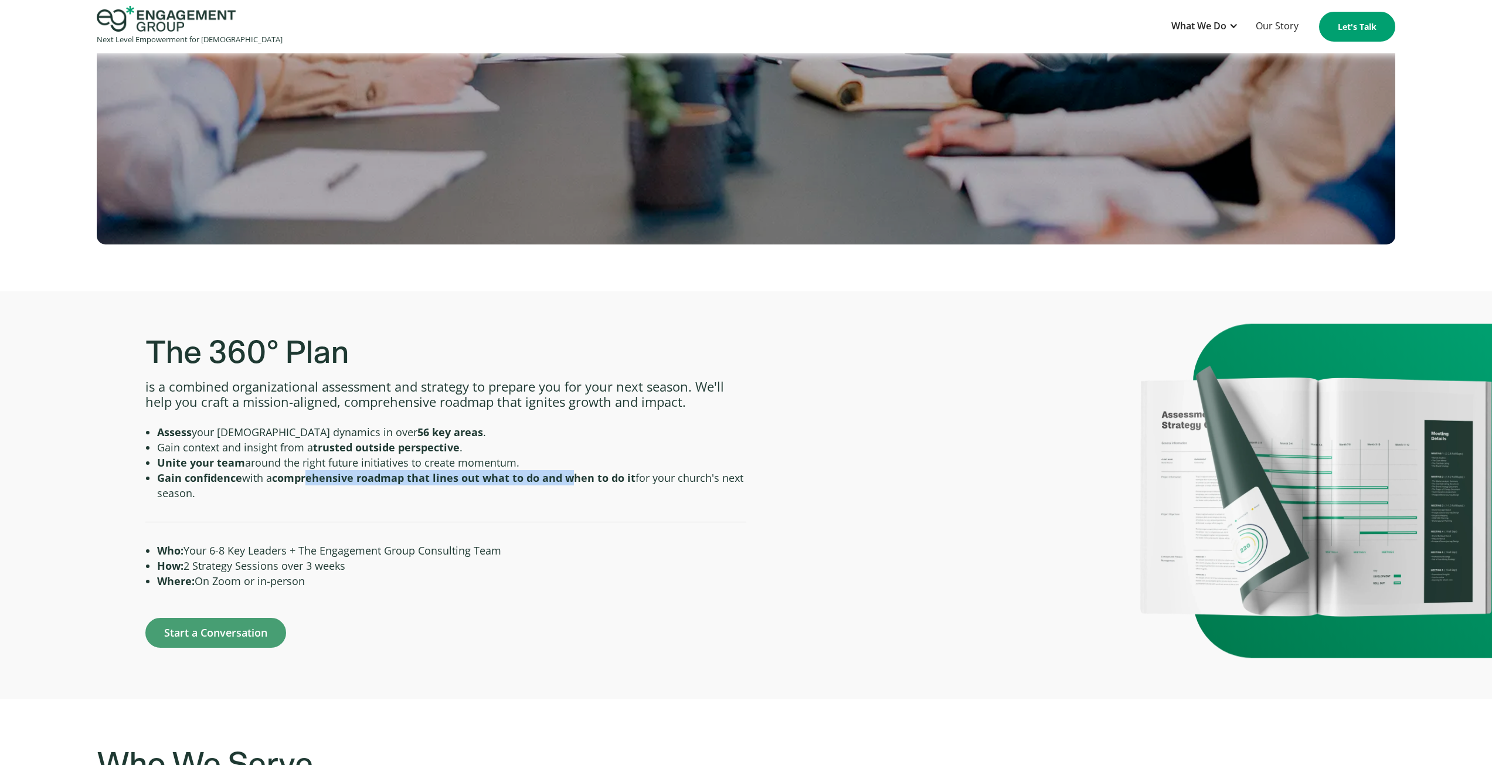
drag, startPoint x: 311, startPoint y: 482, endPoint x: 577, endPoint y: 482, distance: 266.1
click at [577, 482] on strong "comprehensive roadmap that lines out what to do and when to do it" at bounding box center [453, 478] width 363 height 14
click at [574, 481] on strong "comprehensive roadmap that lines out what to do and when to do it" at bounding box center [453, 478] width 363 height 14
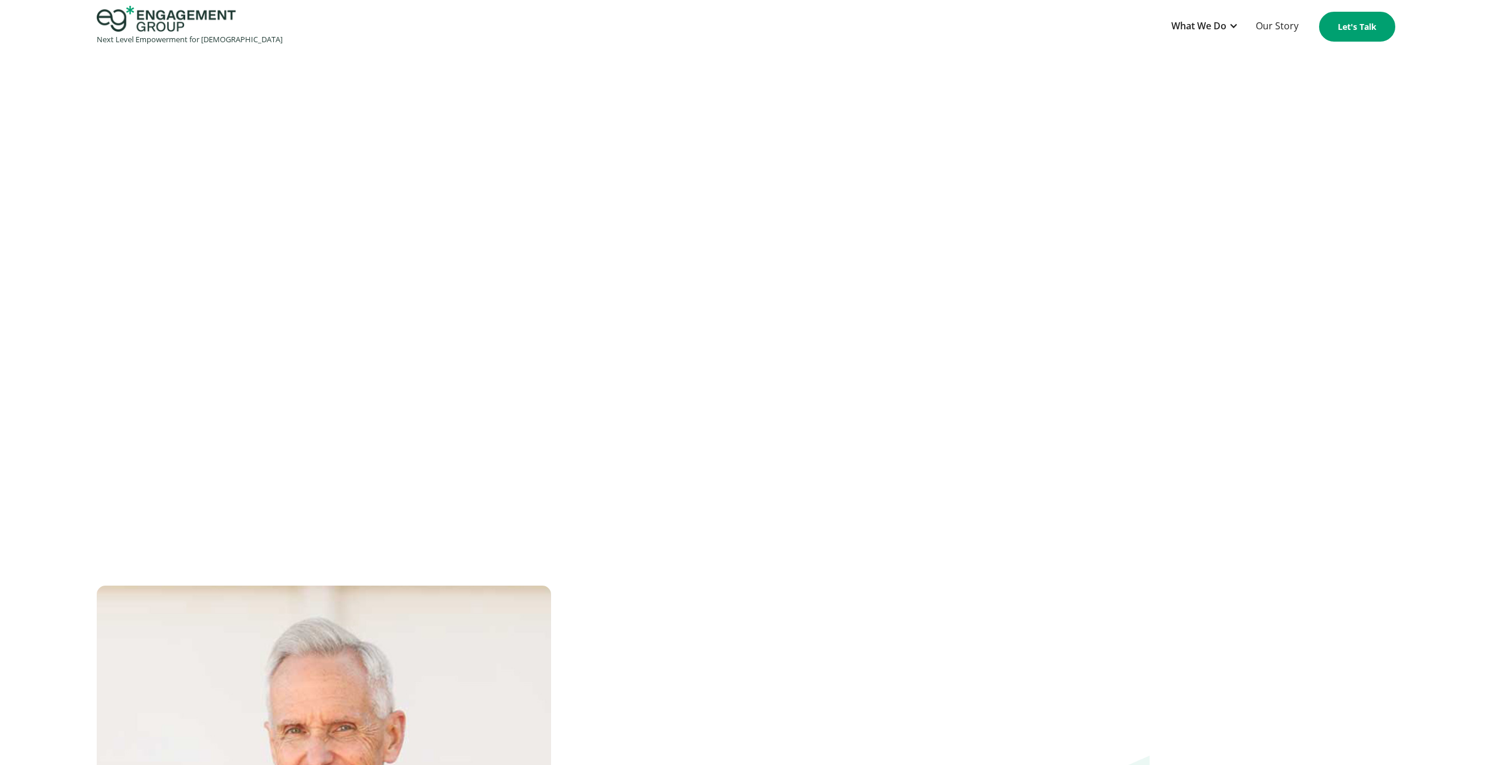
scroll to position [1641, 0]
